Goal: Task Accomplishment & Management: Manage account settings

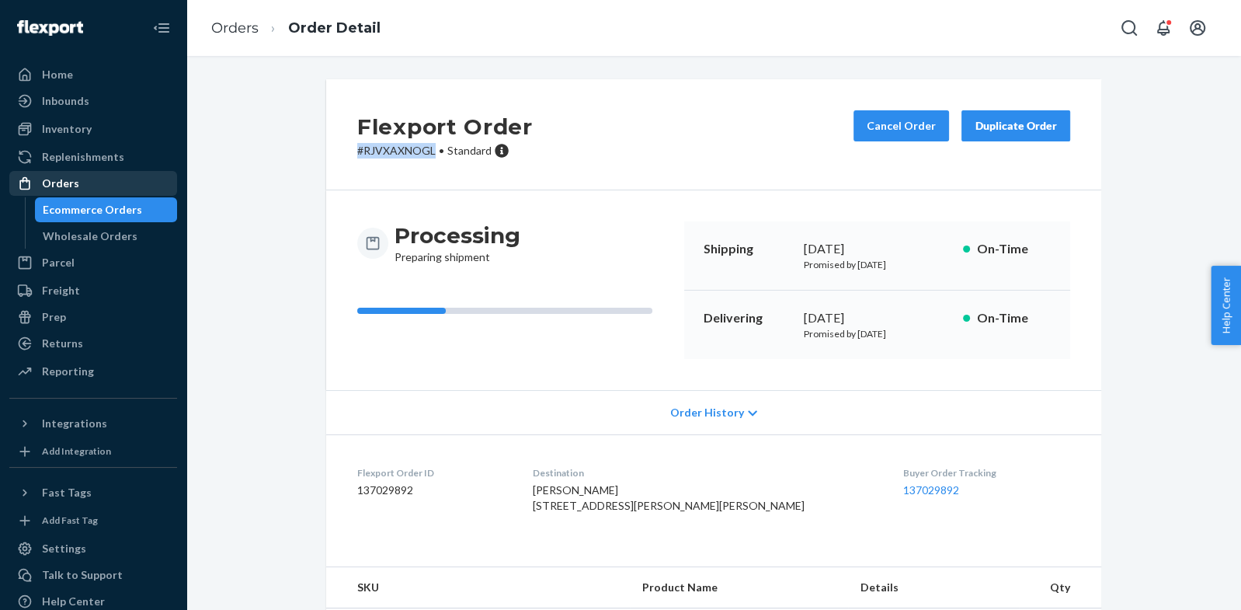
click at [60, 179] on div "Orders" at bounding box center [60, 184] width 37 height 16
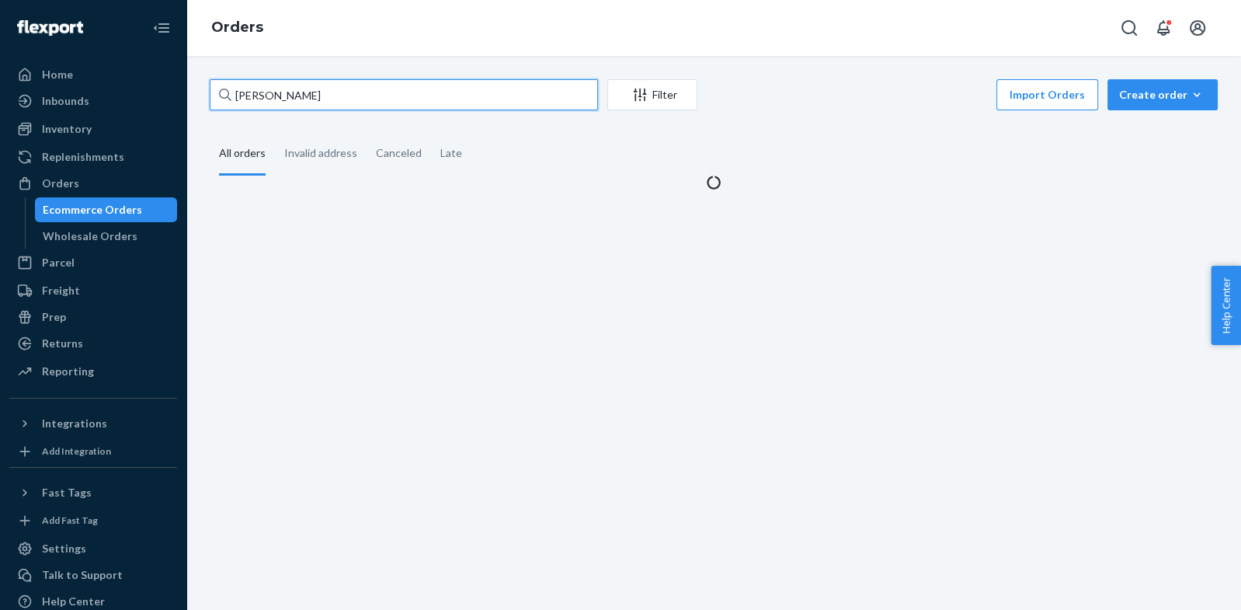
click at [282, 89] on input "[PERSON_NAME]" at bounding box center [404, 94] width 388 height 31
drag, startPoint x: 283, startPoint y: 89, endPoint x: 279, endPoint y: 113, distance: 24.4
click at [283, 89] on input "[PERSON_NAME]" at bounding box center [404, 94] width 388 height 31
paste input "[US_STATE][PERSON_NAME]"
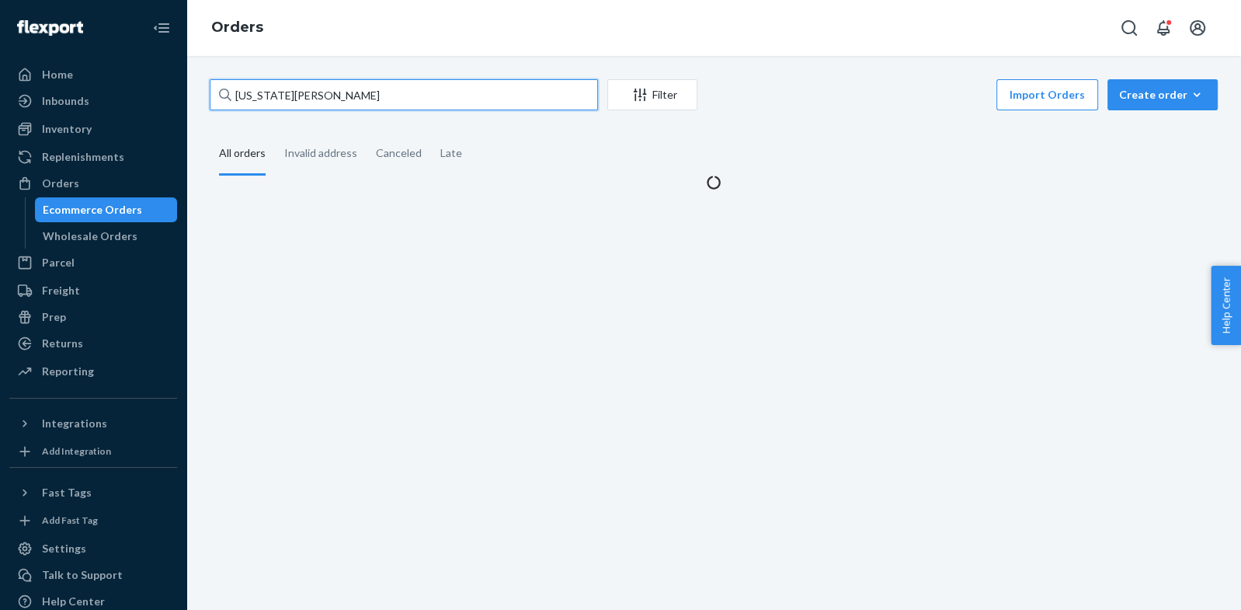
type input "[US_STATE][PERSON_NAME]"
click at [279, 114] on div "[US_STATE][PERSON_NAME] Filter Import Orders Create order Ecommerce order Remov…" at bounding box center [713, 134] width 1031 height 111
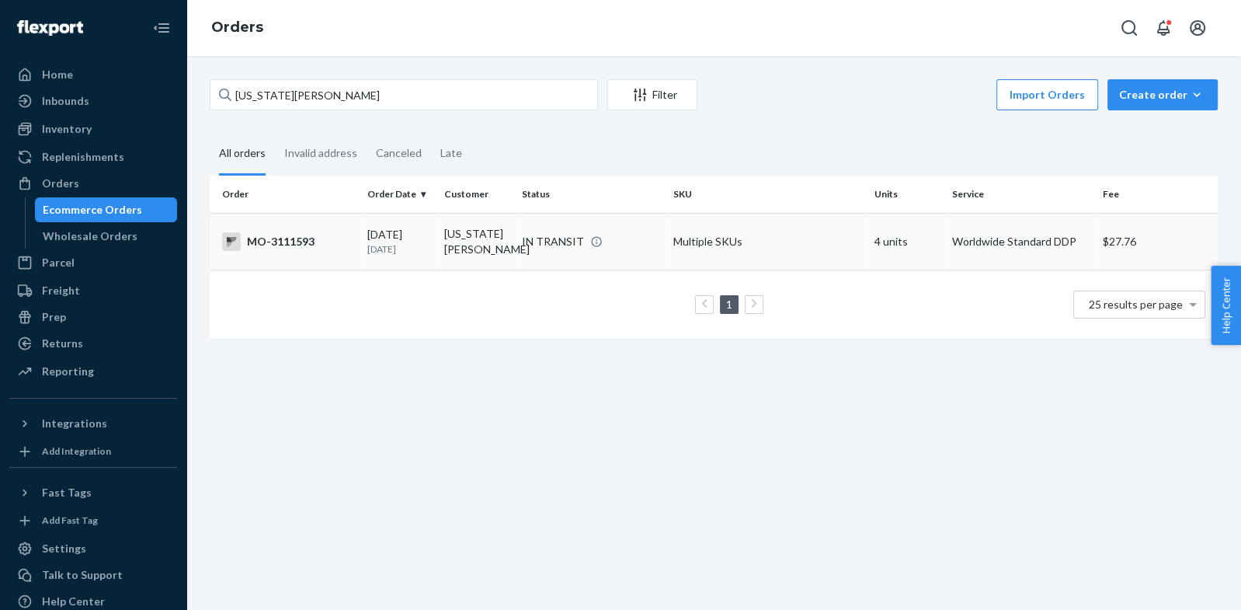
click at [545, 249] on div "IN TRANSIT" at bounding box center [553, 242] width 62 height 16
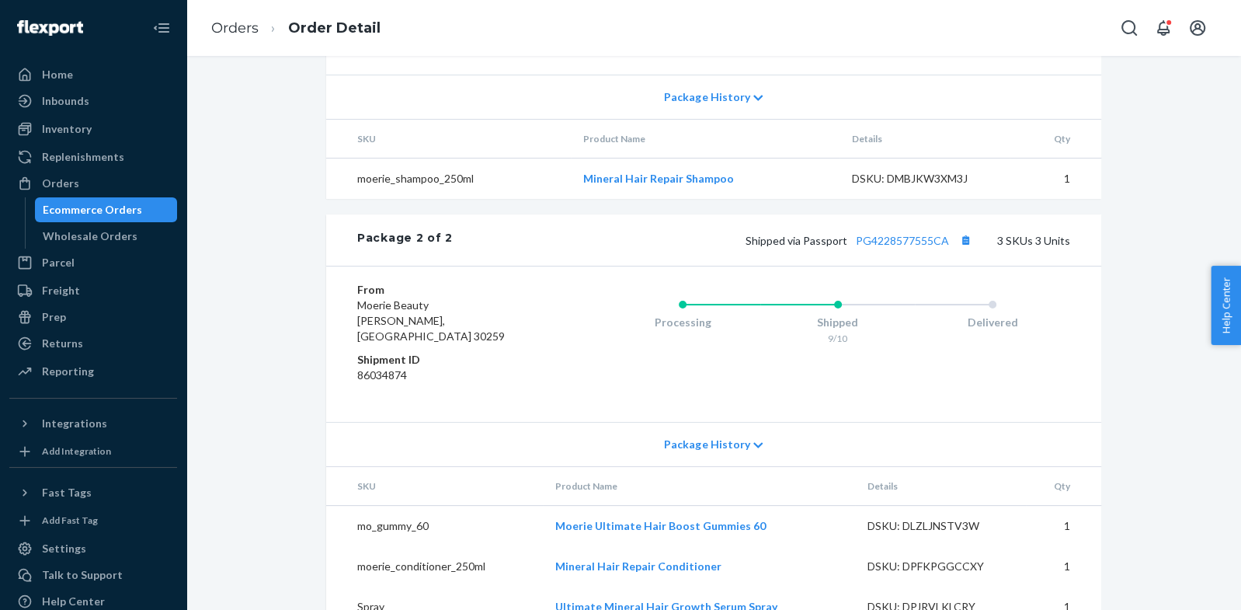
scroll to position [948, 0]
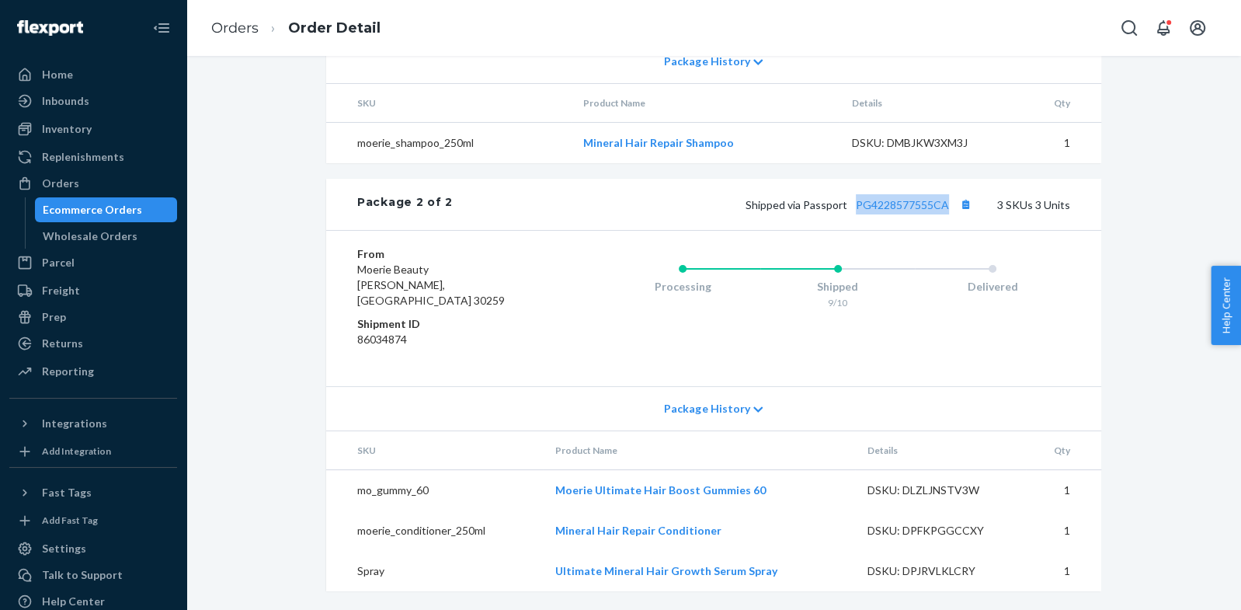
drag, startPoint x: 953, startPoint y: 223, endPoint x: 878, endPoint y: 253, distance: 80.5
click at [861, 211] on span "Shipped via Passport PG4228577555CA" at bounding box center [861, 204] width 230 height 13
copy link "PG4228577555CA"
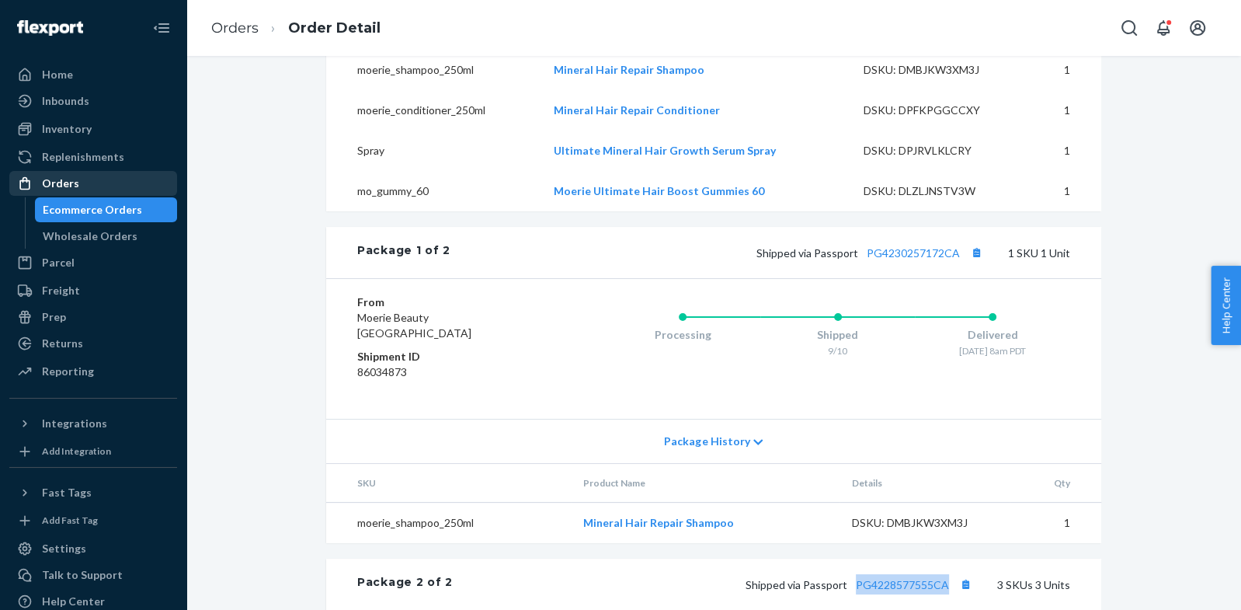
click at [76, 183] on div "Orders" at bounding box center [93, 183] width 165 height 22
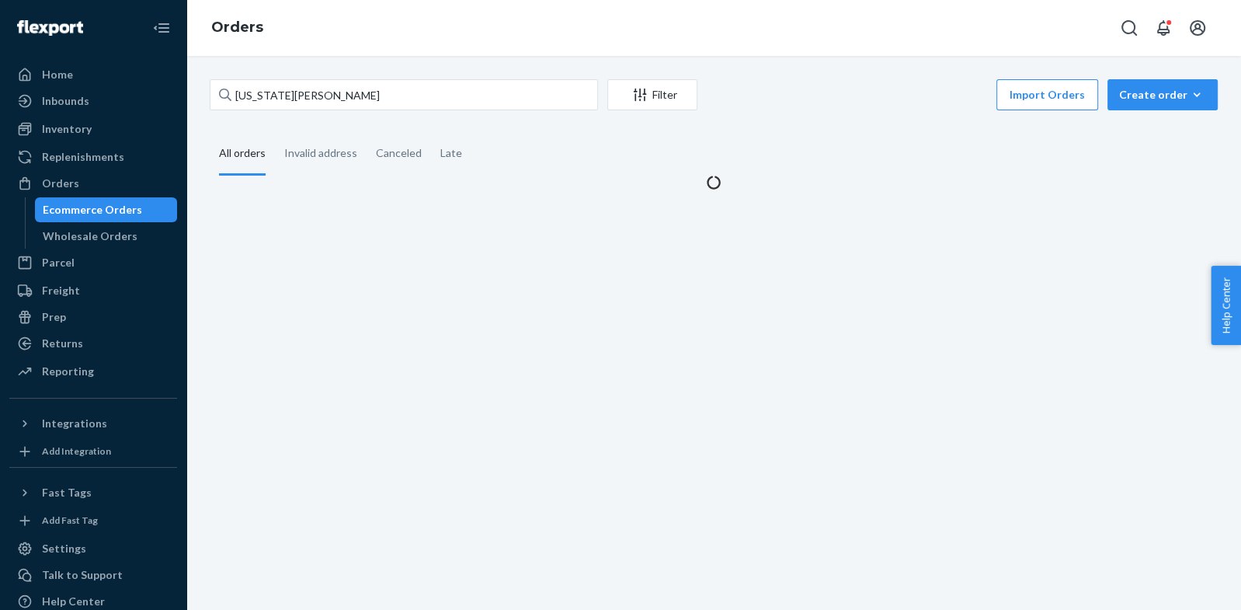
drag, startPoint x: 76, startPoint y: 183, endPoint x: 290, endPoint y: 9, distance: 276.1
click at [76, 183] on div "Orders" at bounding box center [93, 183] width 165 height 22
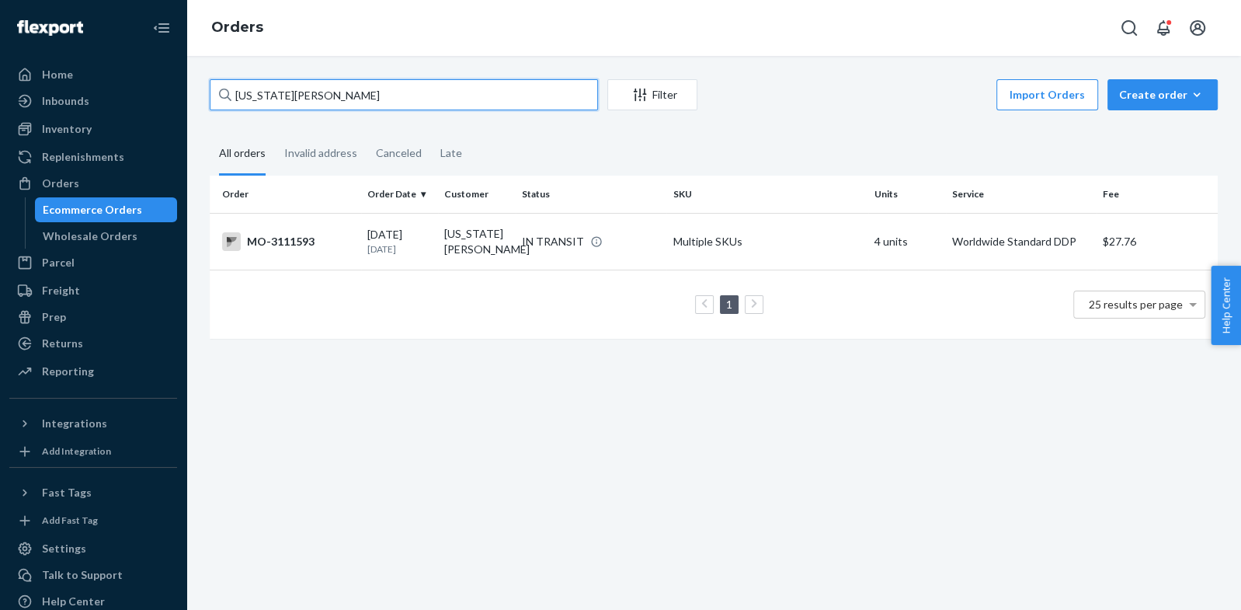
click at [356, 95] on input "[US_STATE][PERSON_NAME]" at bounding box center [404, 94] width 388 height 31
paste input "[PERSON_NAME]"
type input "[PERSON_NAME]"
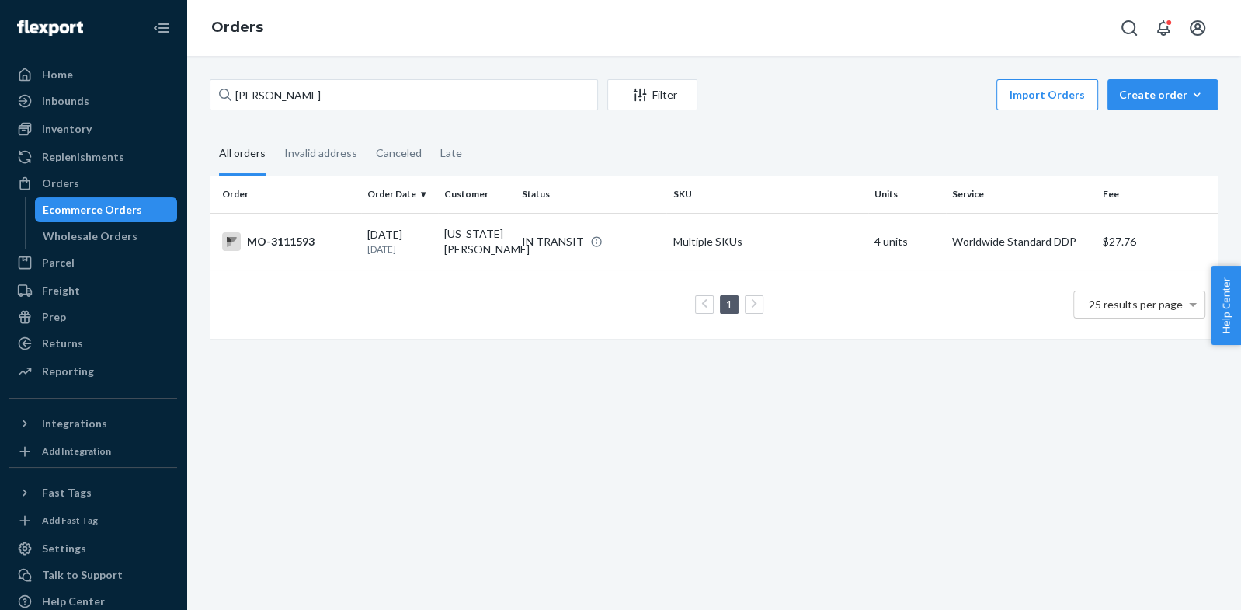
click at [335, 117] on div "[PERSON_NAME] Filter Import Orders Create order Ecommerce order Removal order A…" at bounding box center [713, 216] width 1031 height 275
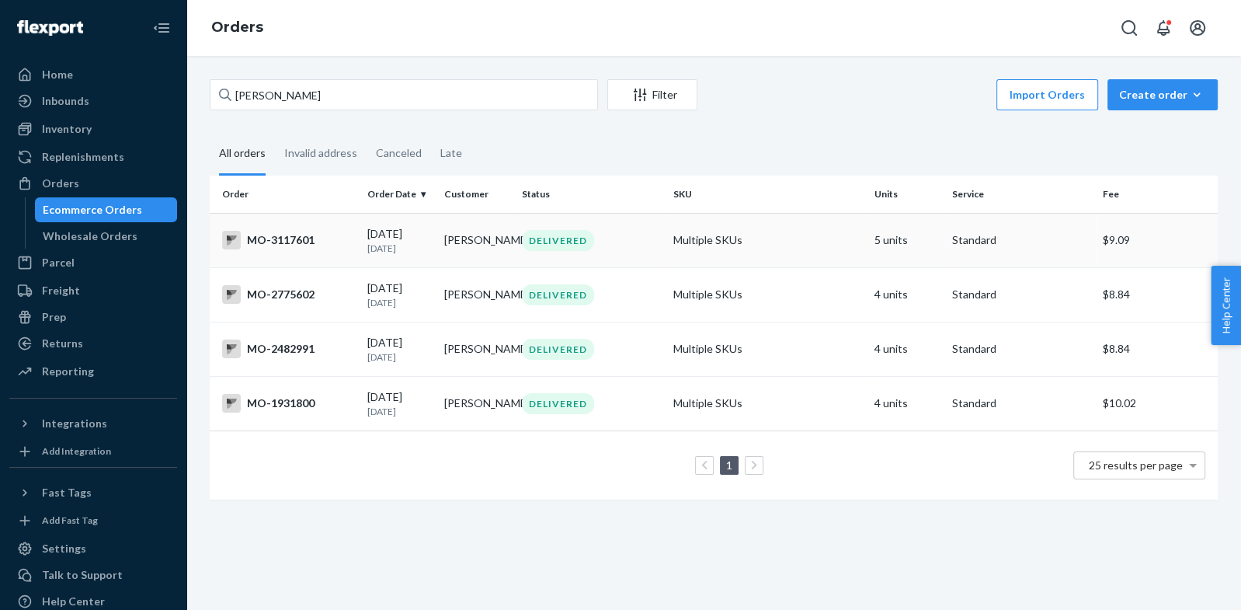
click at [328, 249] on td "MO-3117601" at bounding box center [285, 240] width 151 height 54
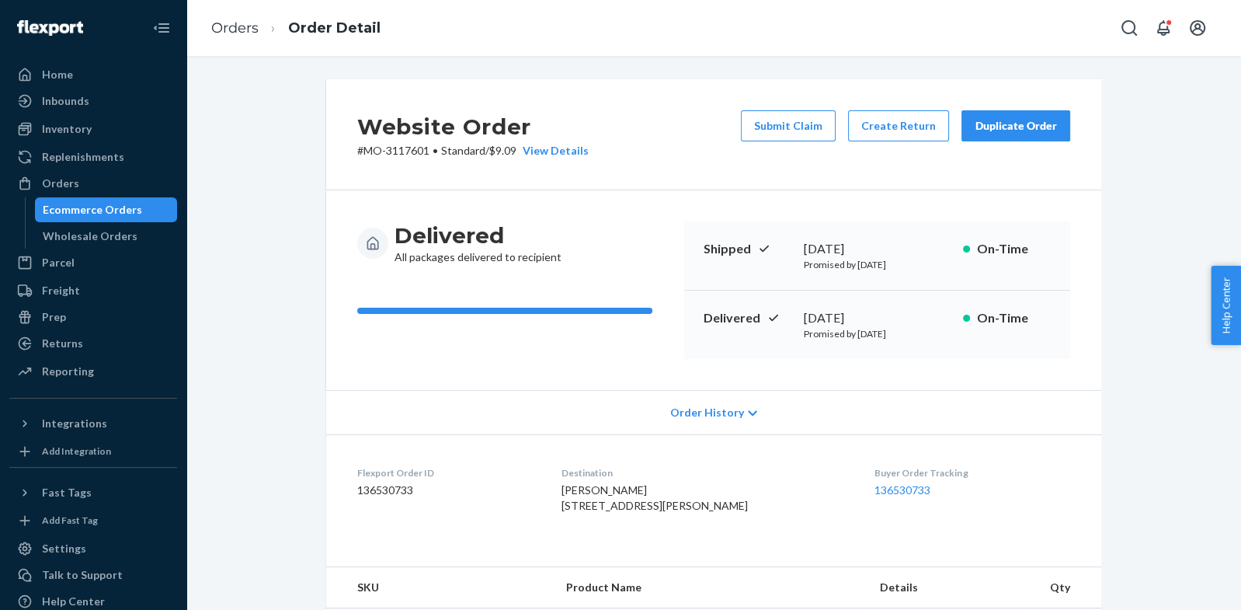
click at [756, 184] on div "Website Order # MO-3117601 • Standard / $9.09 View Details Submit Claim Create …" at bounding box center [713, 134] width 775 height 111
click at [902, 126] on button "Create Return" at bounding box center [898, 125] width 101 height 31
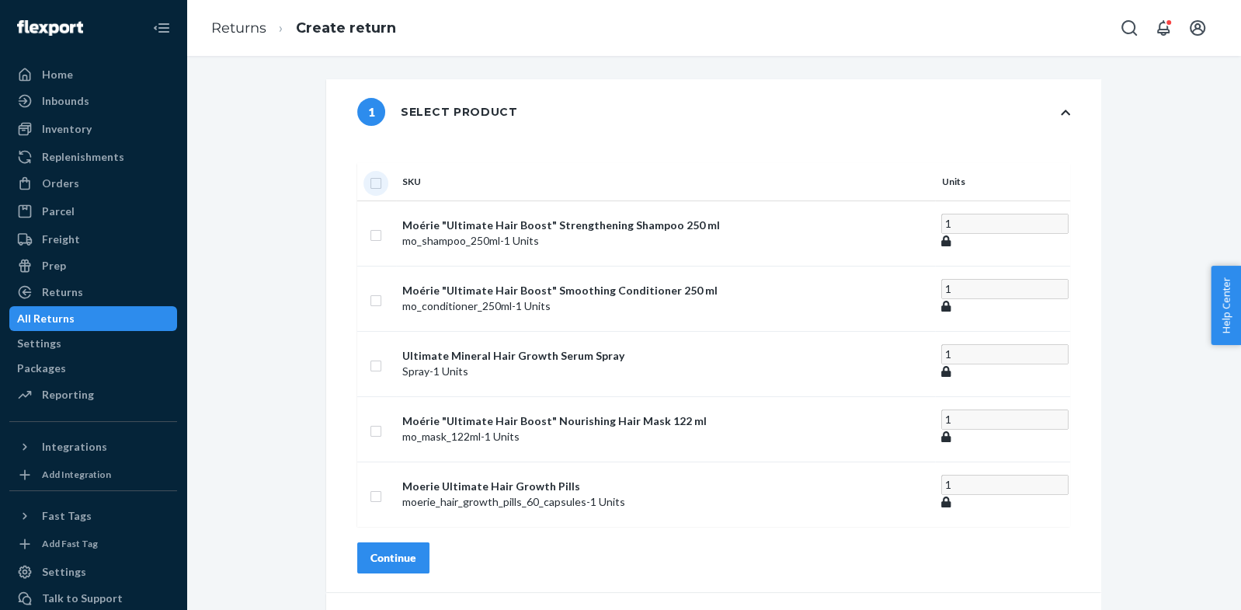
click at [382, 173] on input "checkbox" at bounding box center [376, 181] width 12 height 16
checkbox input "true"
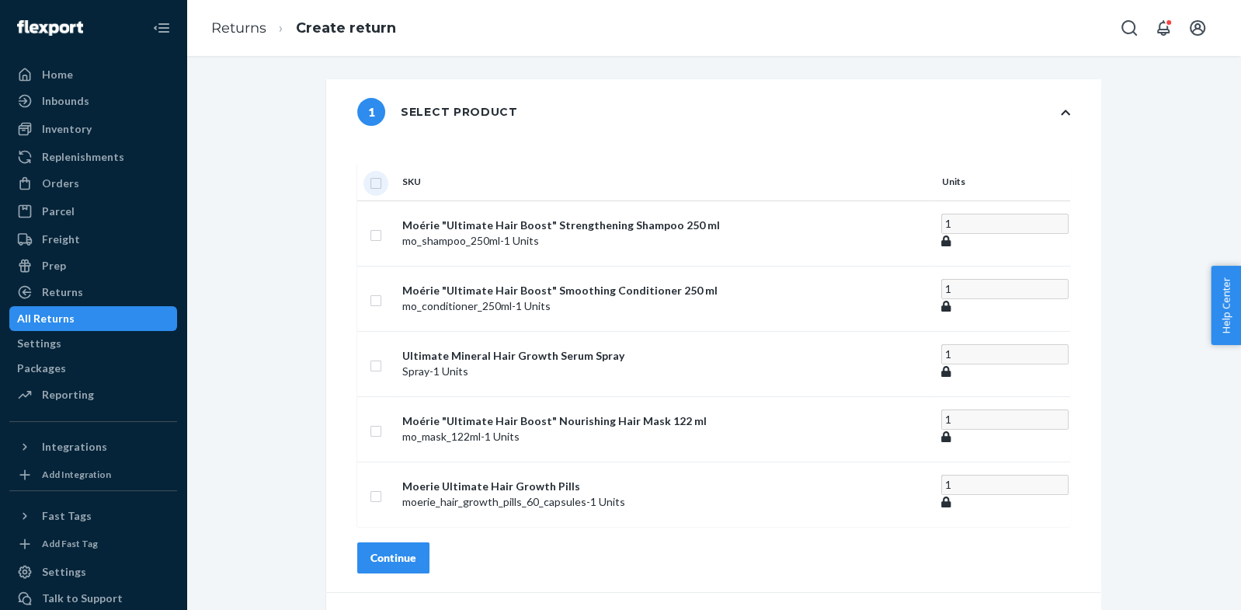
checkbox input "true"
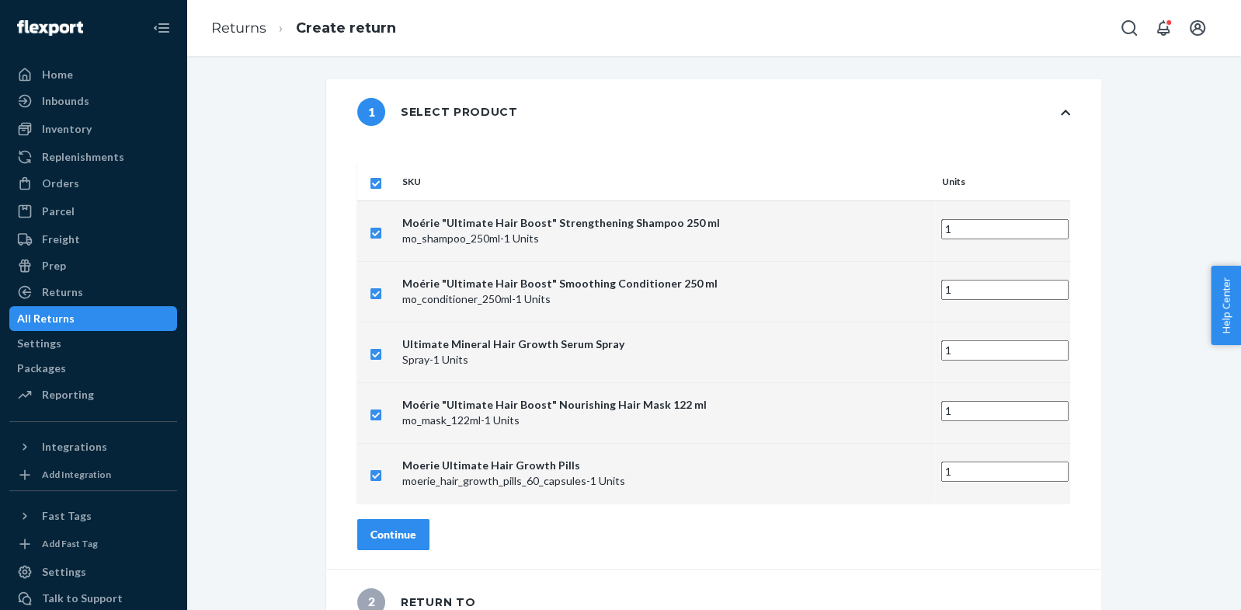
click at [416, 527] on div "Continue" at bounding box center [393, 535] width 46 height 16
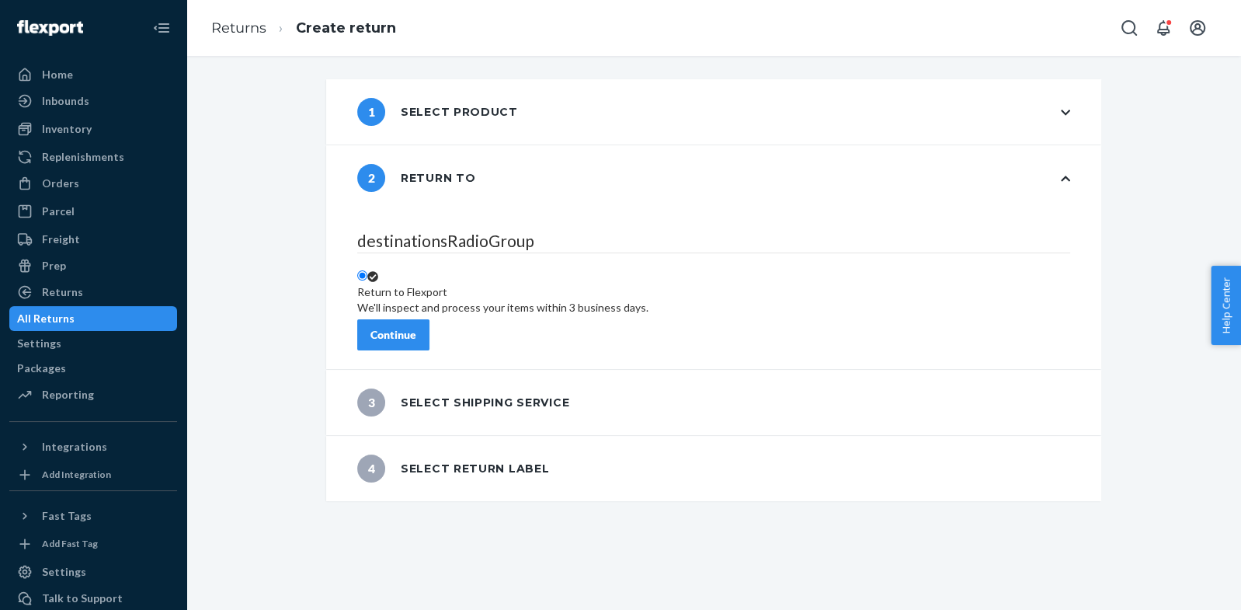
click at [416, 331] on div "Continue" at bounding box center [393, 335] width 46 height 16
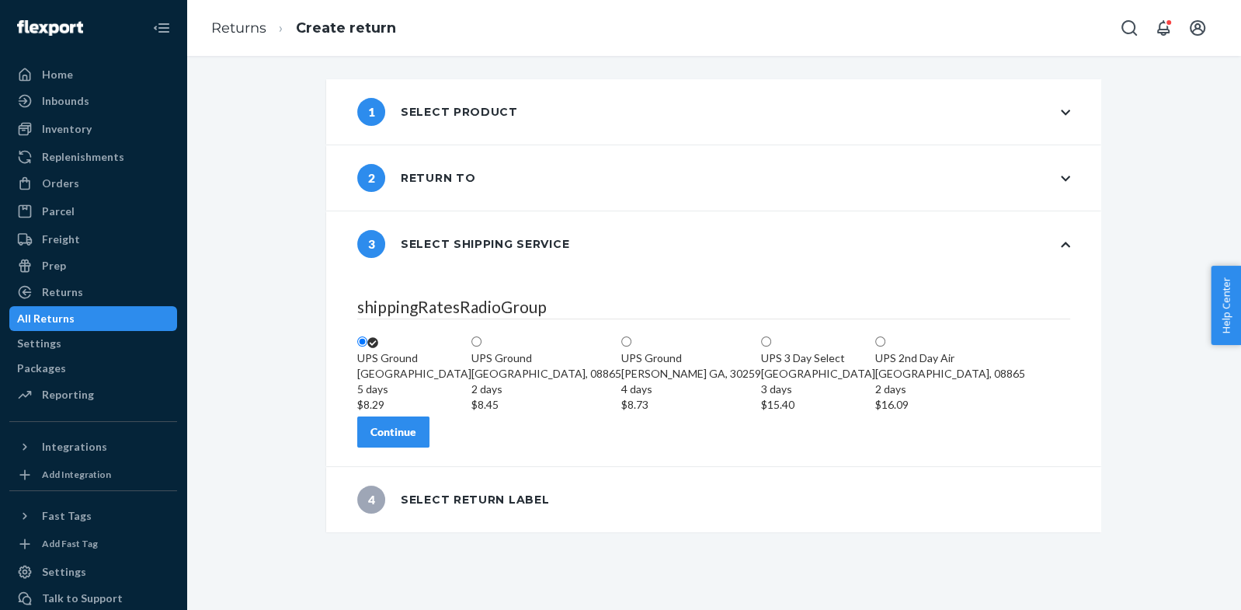
scroll to position [10, 0]
click at [416, 440] on div "Continue" at bounding box center [393, 432] width 46 height 16
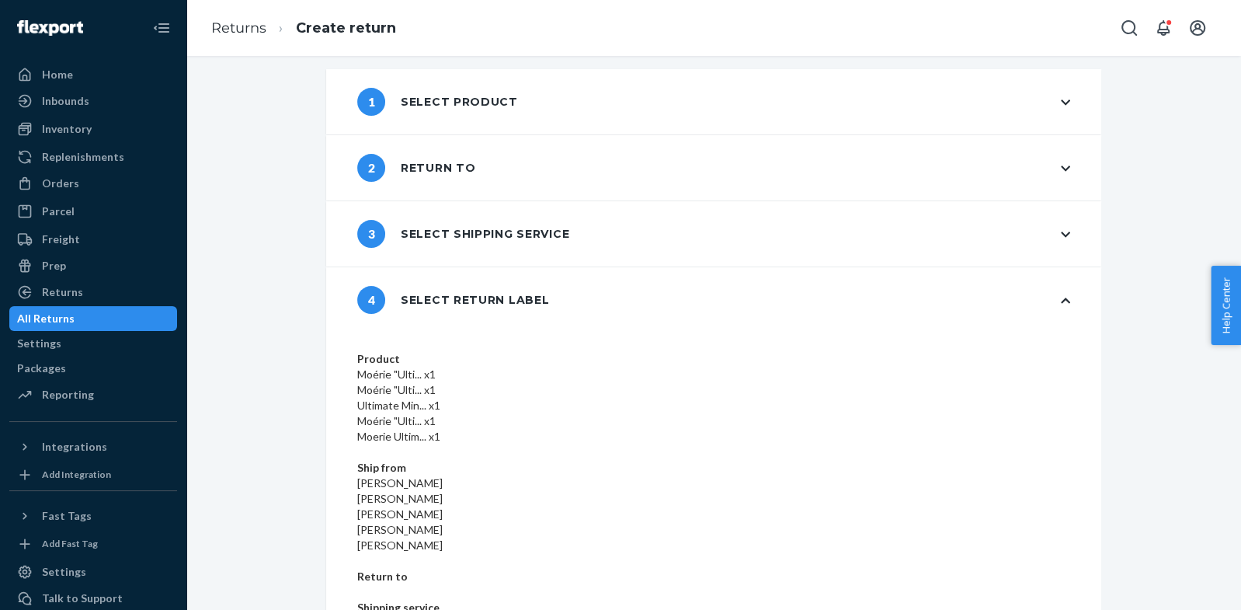
scroll to position [84, 0]
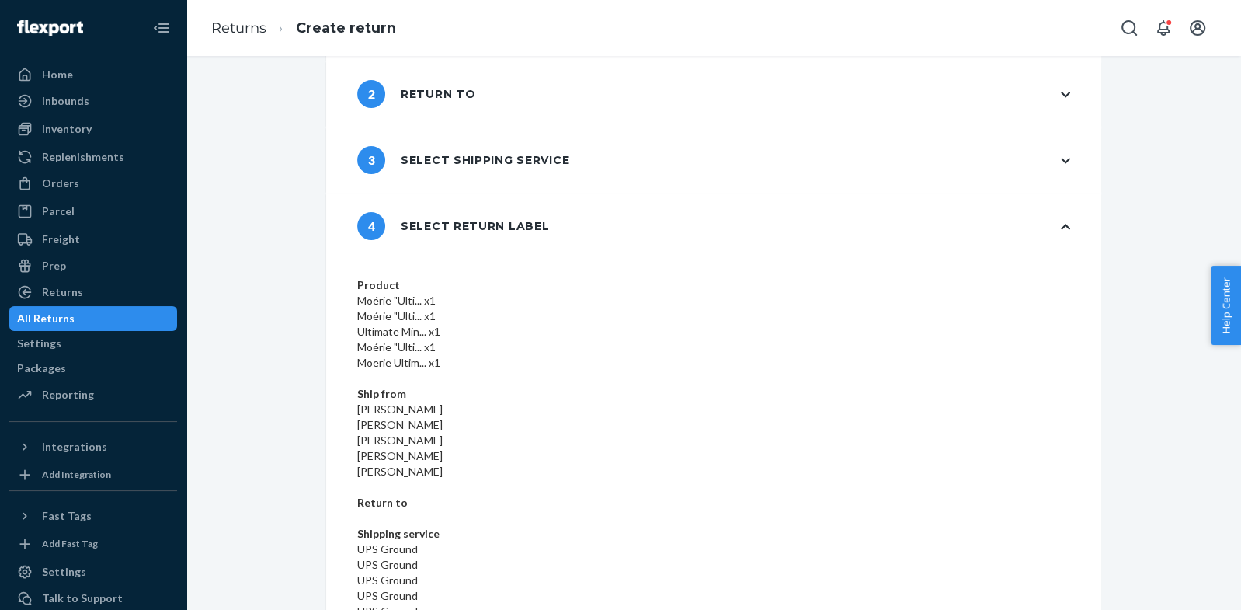
click at [1001, 608] on div "Product Moérie "Ulti... x1 Moérie "Ulti... x1 Ultimate Min... x1 Moérie "Ulti..…" at bounding box center [713, 585] width 775 height 652
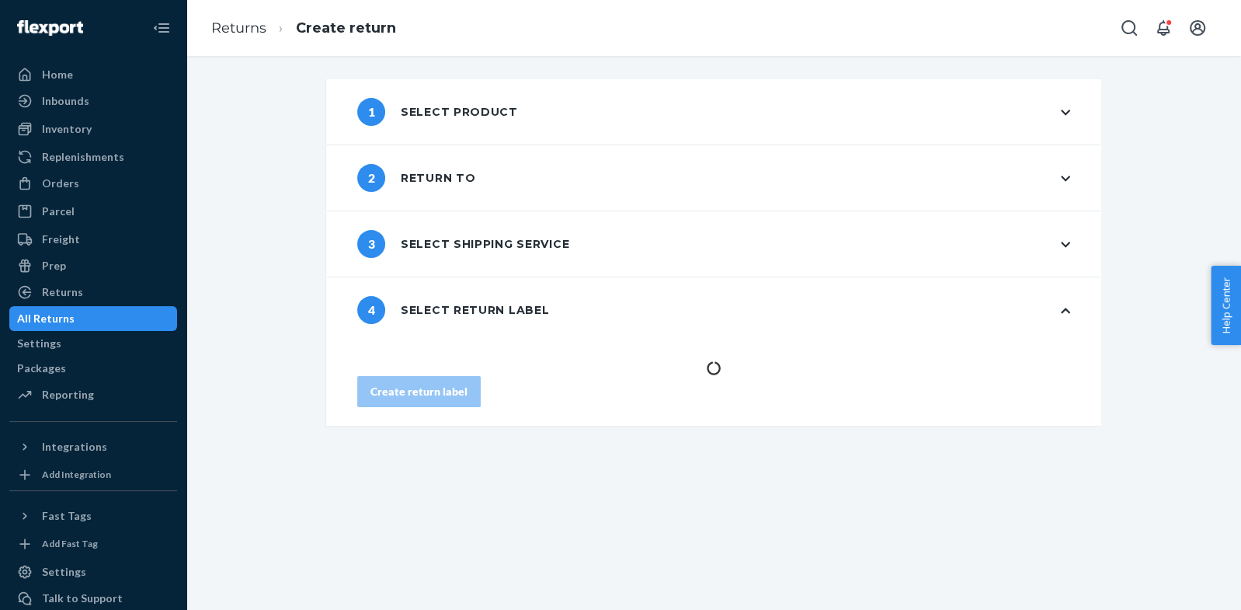
scroll to position [0, 0]
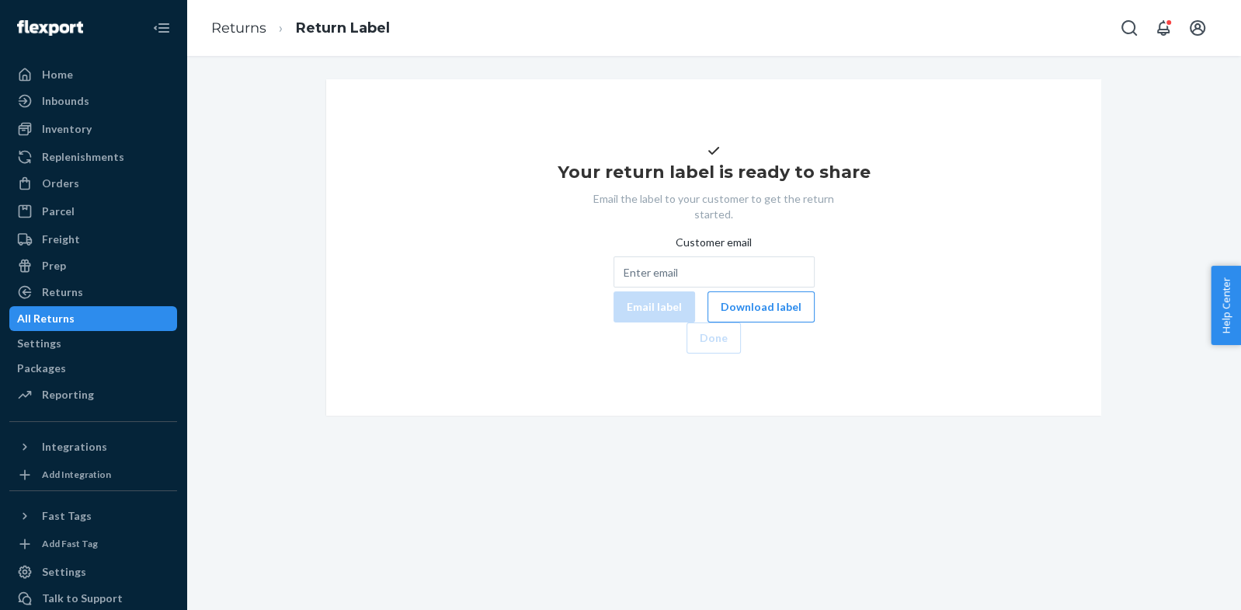
drag, startPoint x: 676, startPoint y: 338, endPoint x: 661, endPoint y: 330, distance: 17.4
click at [707, 322] on button "Download label" at bounding box center [760, 306] width 107 height 31
